Goal: Navigation & Orientation: Understand site structure

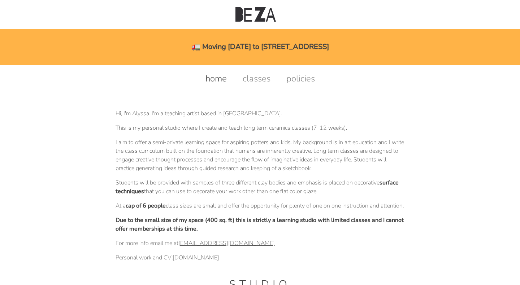
click at [250, 80] on link "classes" at bounding box center [256, 79] width 42 height 12
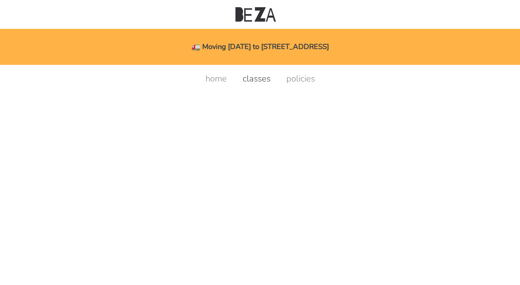
click at [297, 82] on link "policies" at bounding box center [300, 79] width 43 height 12
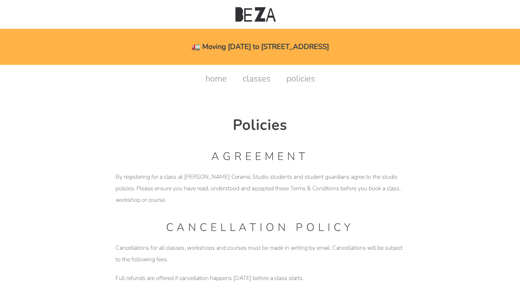
click at [219, 79] on link "home" at bounding box center [216, 79] width 36 height 12
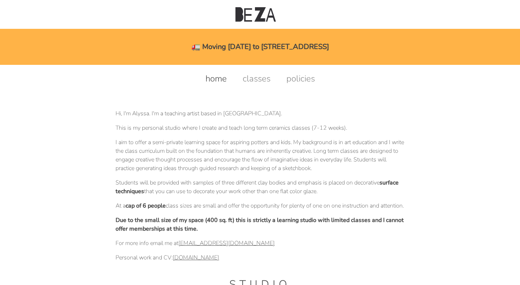
scroll to position [244, 0]
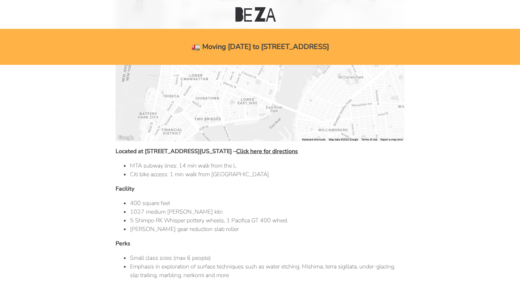
scroll to position [338, 0]
